Goal: Task Accomplishment & Management: Use online tool/utility

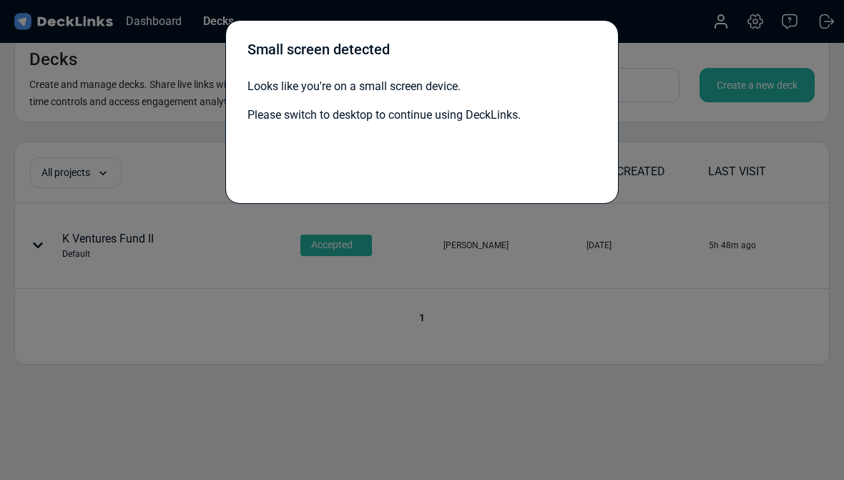
click at [543, 139] on div at bounding box center [421, 158] width 349 height 46
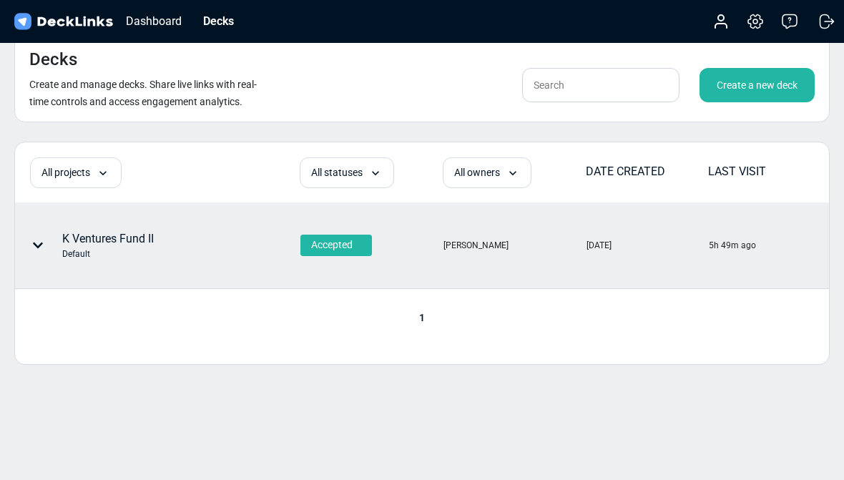
click at [41, 240] on icon at bounding box center [37, 245] width 11 height 11
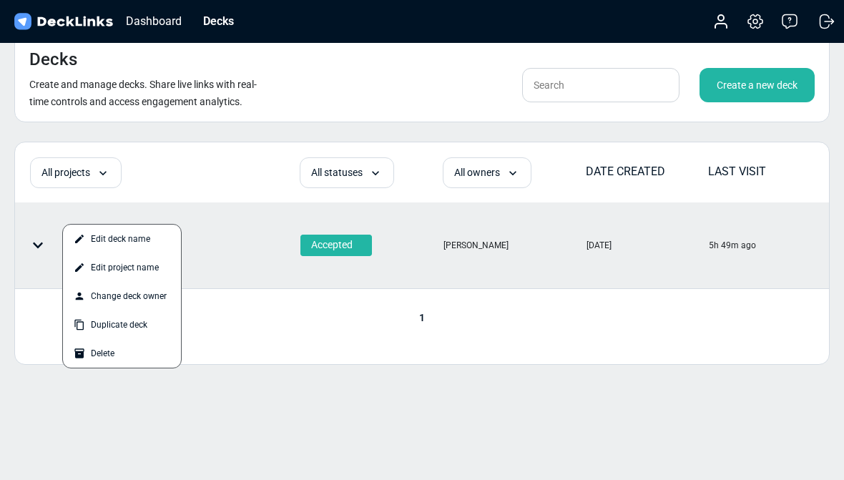
click at [39, 248] on div at bounding box center [422, 240] width 844 height 480
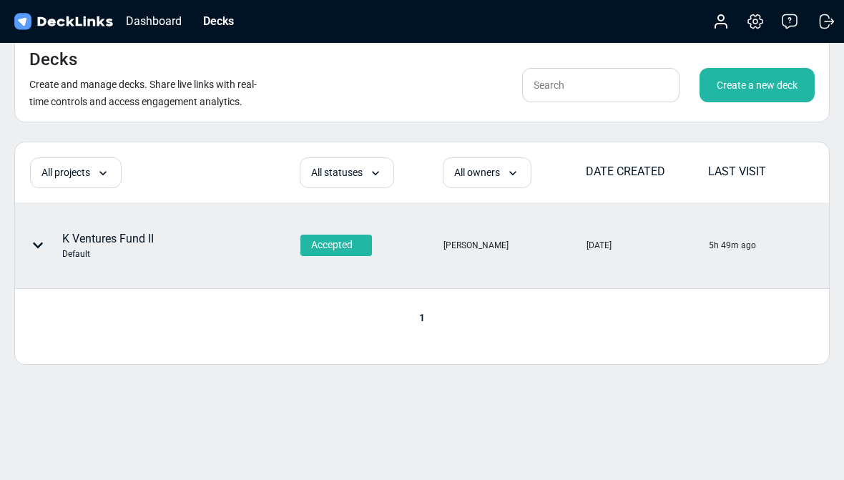
click at [704, 258] on div "[DATE]" at bounding box center [646, 245] width 121 height 84
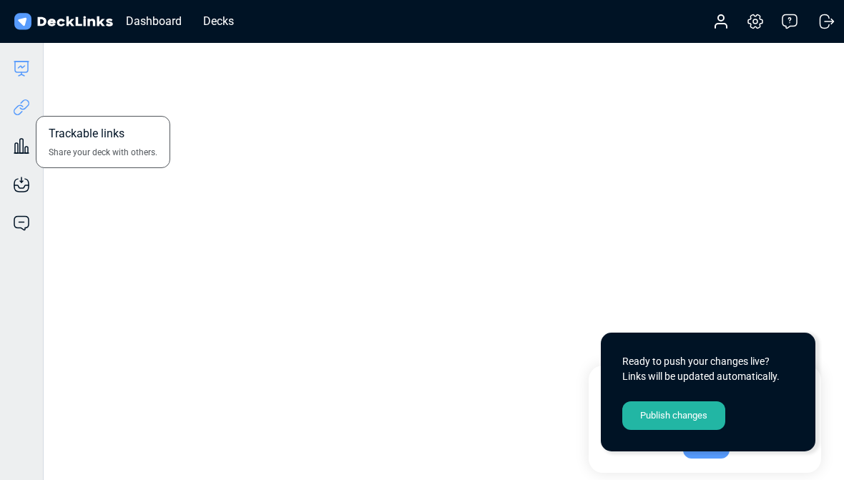
click at [21, 104] on icon at bounding box center [21, 107] width 17 height 17
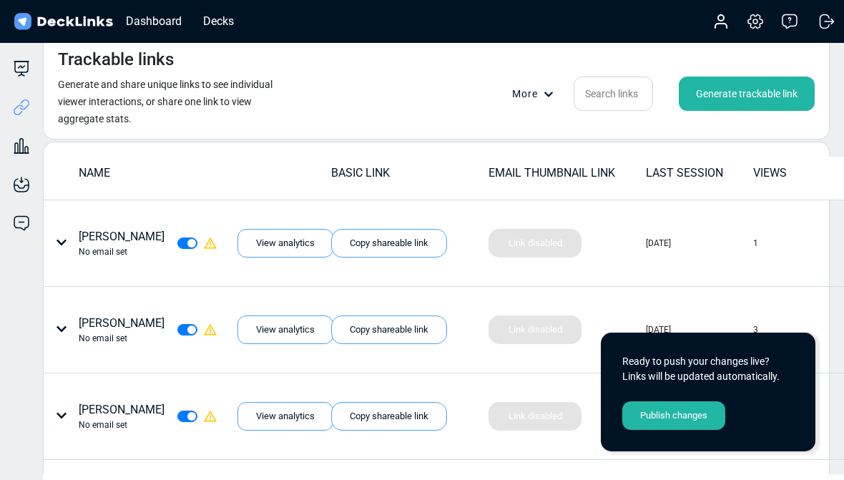
click at [763, 85] on div "Generate trackable link" at bounding box center [747, 94] width 136 height 34
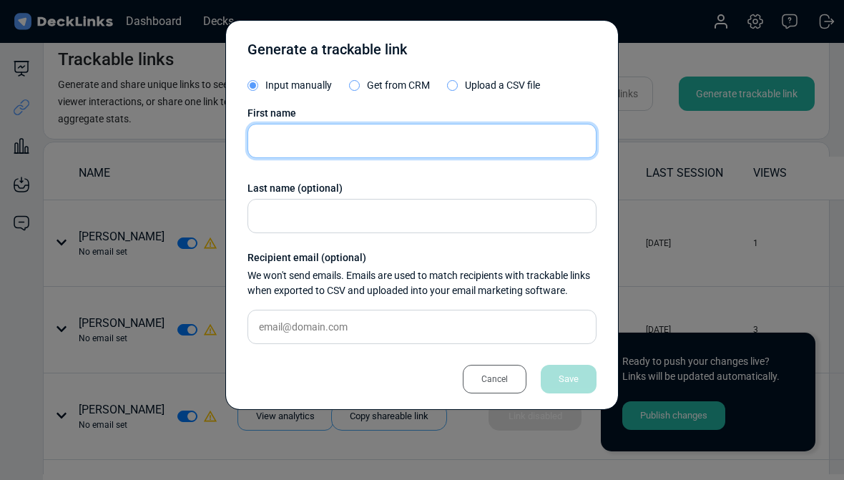
click at [480, 149] on input "text" at bounding box center [421, 141] width 349 height 34
type input "[PERSON_NAME]"
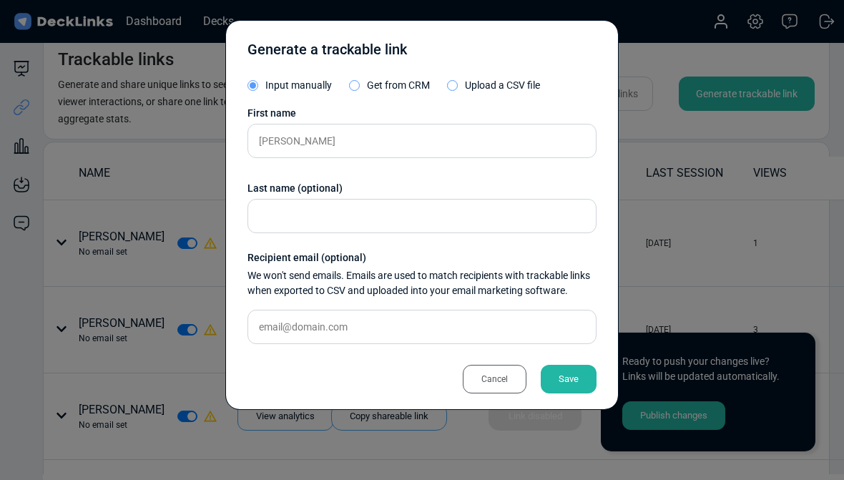
click at [577, 365] on div "Save" at bounding box center [569, 379] width 56 height 29
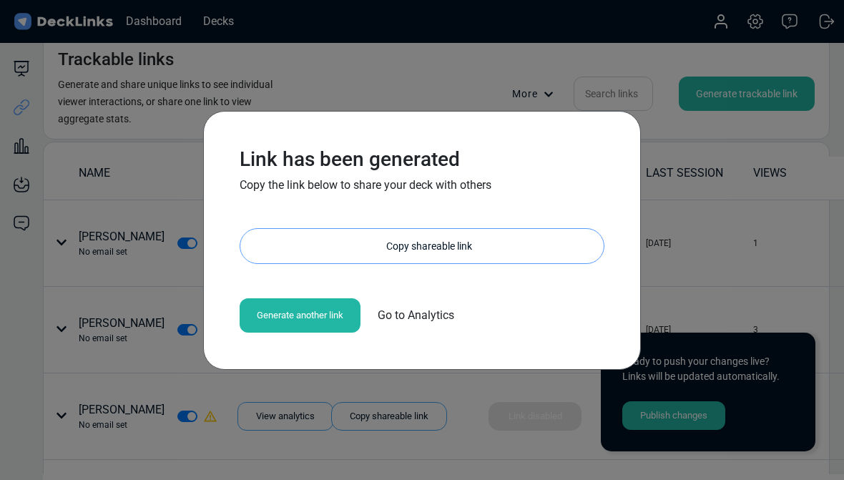
click at [523, 240] on div "Copy shareable link" at bounding box center [429, 246] width 349 height 34
